Goal: Transaction & Acquisition: Purchase product/service

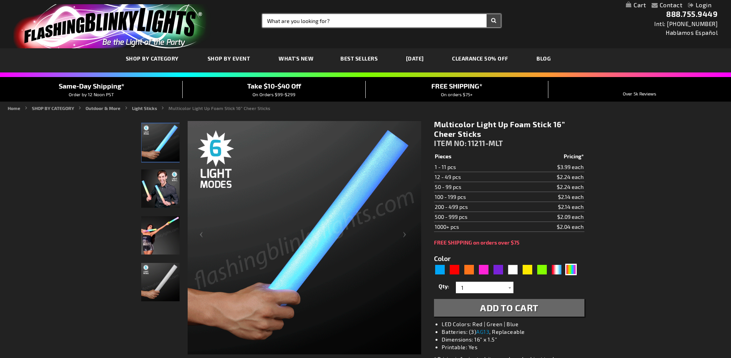
click at [299, 23] on input "Search" at bounding box center [381, 20] width 238 height 13
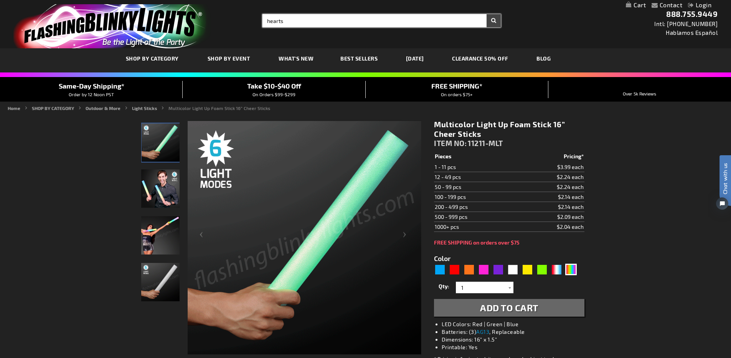
type input "hearts"
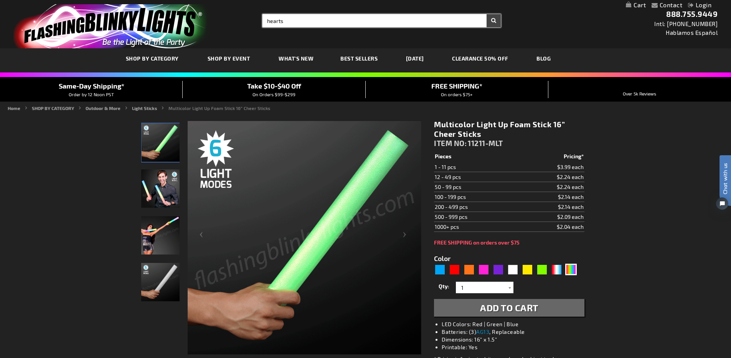
click at [487, 14] on button "Search" at bounding box center [494, 20] width 14 height 13
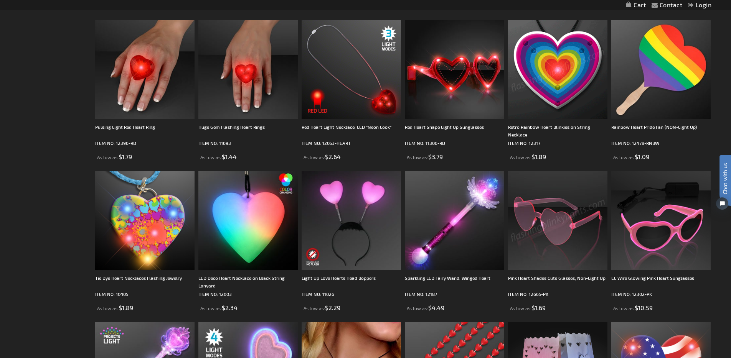
scroll to position [461, 0]
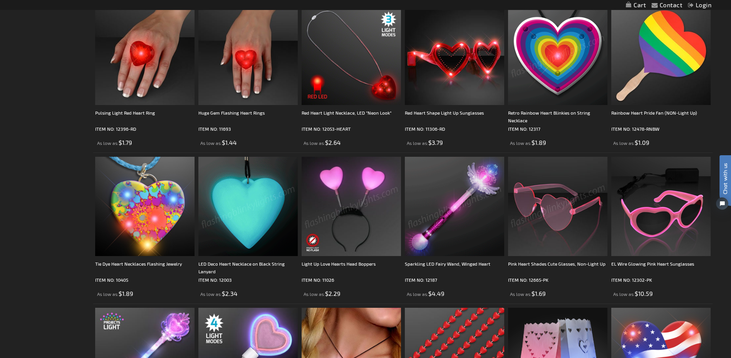
click at [277, 231] on img at bounding box center [247, 206] width 99 height 99
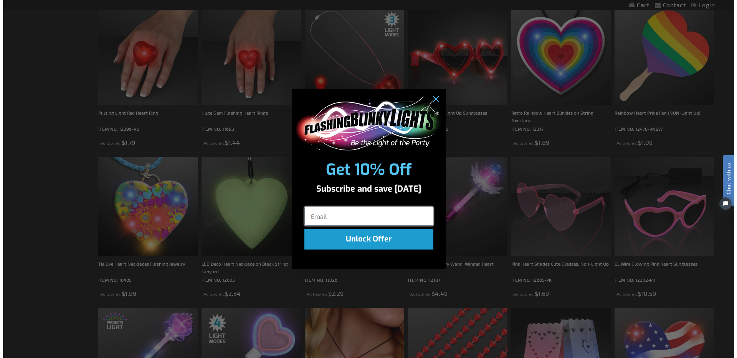
scroll to position [462, 0]
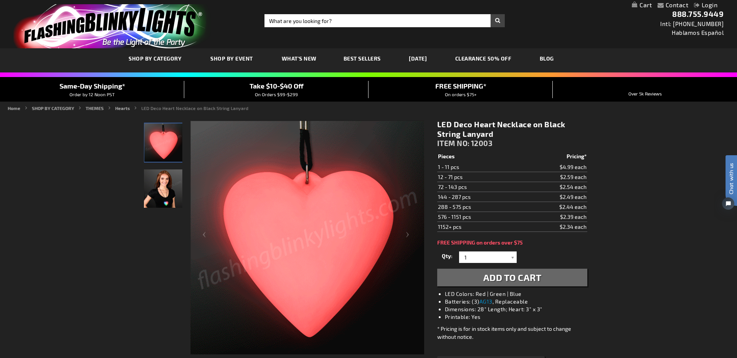
click at [339, 20] on div "Close dialog Get 10% Off Subscribe and save today Unlock Offer Submit" at bounding box center [368, 179] width 737 height 358
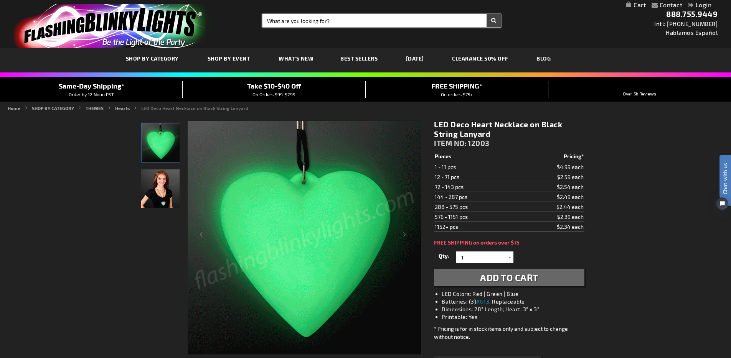
click at [339, 20] on input "Search" at bounding box center [381, 20] width 238 height 13
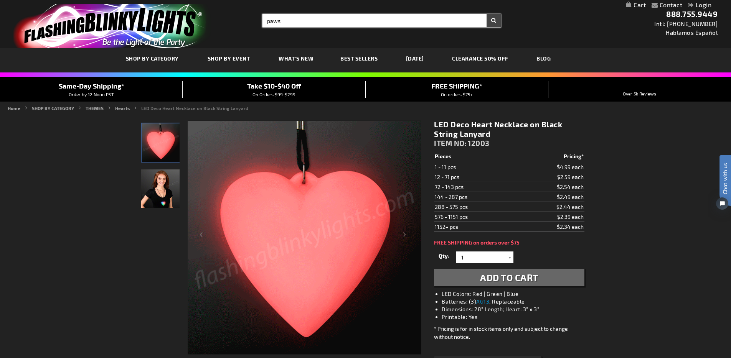
type input "paws"
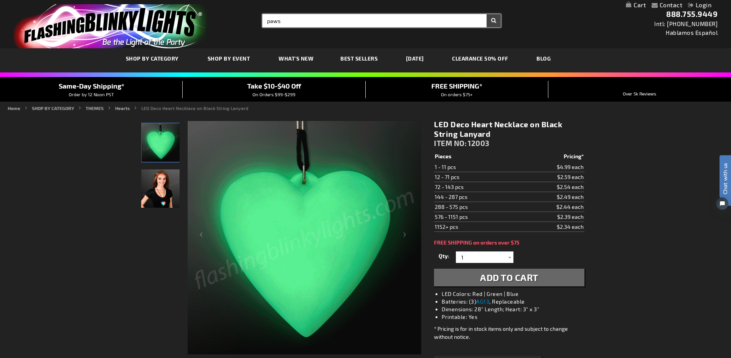
click at [487, 14] on button "Search" at bounding box center [494, 20] width 14 height 13
